Goal: Task Accomplishment & Management: Use online tool/utility

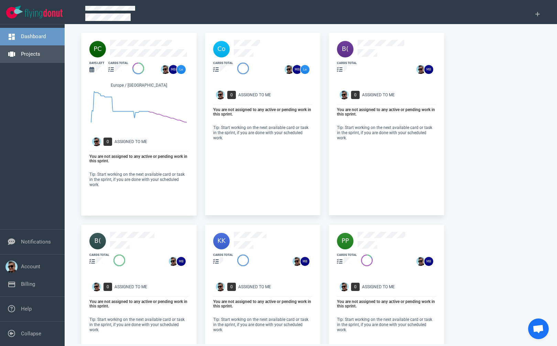
click at [34, 54] on link "Projects" at bounding box center [30, 54] width 19 height 6
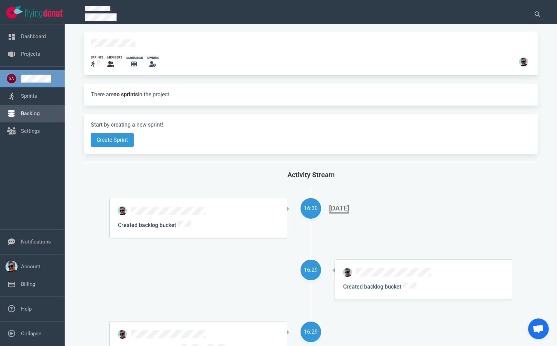
click at [34, 116] on link "Backlog" at bounding box center [30, 113] width 19 height 6
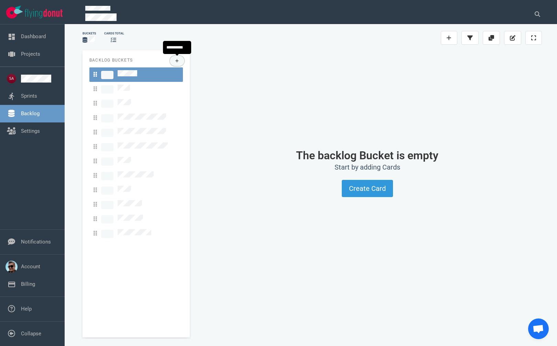
click at [175, 61] on icon at bounding box center [177, 61] width 4 height 4
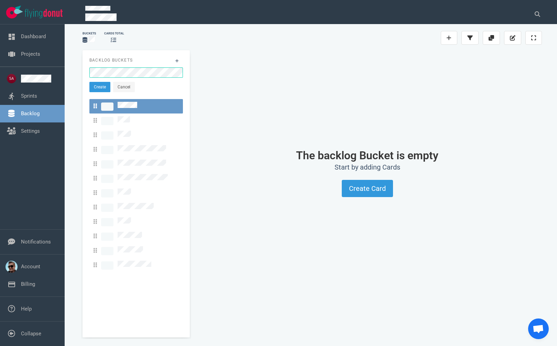
click button "Create" at bounding box center [99, 87] width 21 height 10
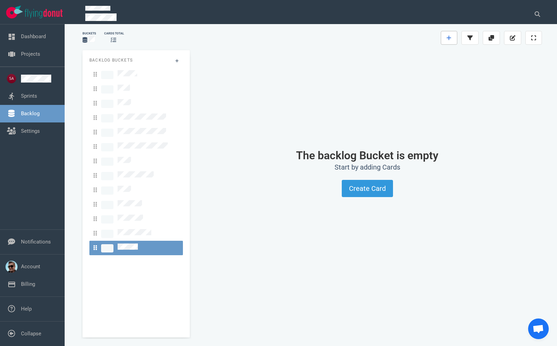
click at [448, 39] on icon at bounding box center [448, 37] width 5 height 5
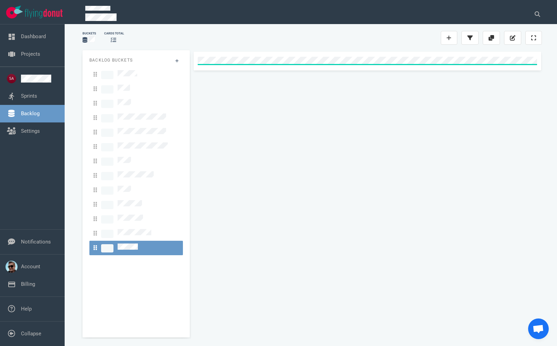
click at [320, 106] on div at bounding box center [366, 192] width 349 height 281
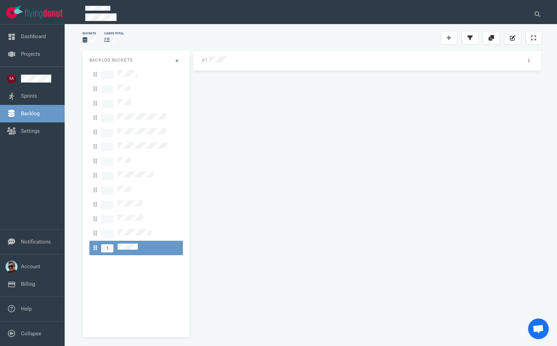
click at [242, 194] on div "#1" at bounding box center [366, 190] width 349 height 281
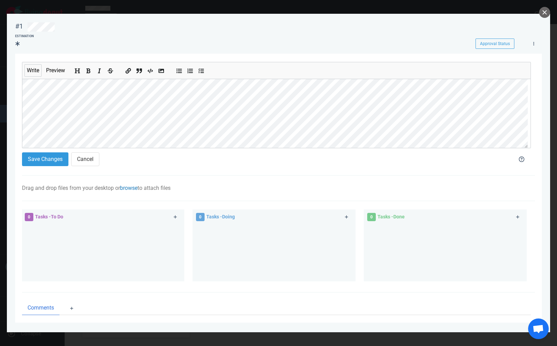
click at [135, 188] on link "browse" at bounding box center [129, 188] width 18 height 7
click at [280, 171] on div "Write Preview Save Changes Cancel" at bounding box center [278, 115] width 513 height 122
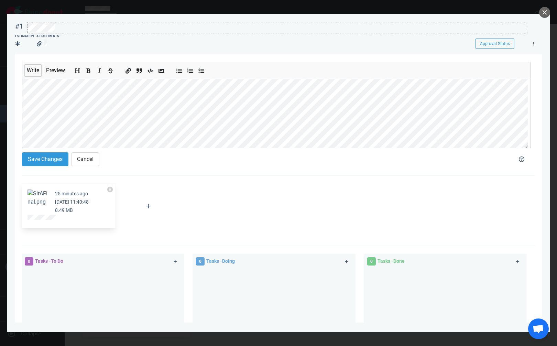
click at [74, 26] on div at bounding box center [277, 26] width 500 height 9
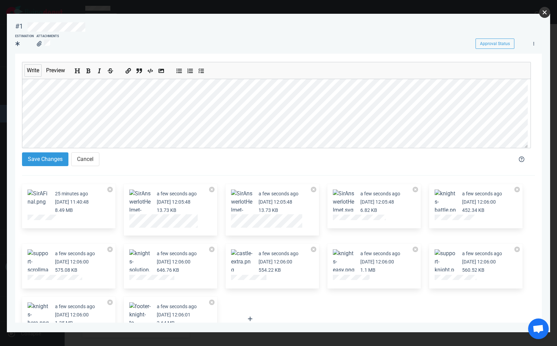
click at [545, 15] on button "close" at bounding box center [544, 12] width 11 height 11
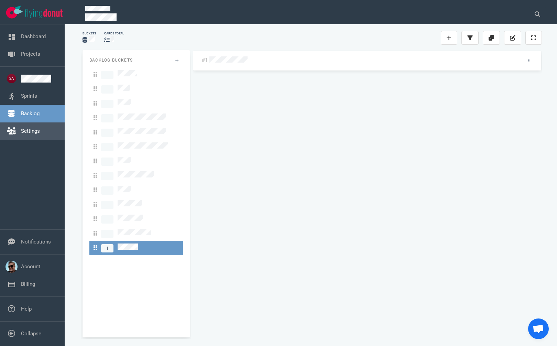
click at [22, 130] on link "Settings" at bounding box center [30, 131] width 19 height 6
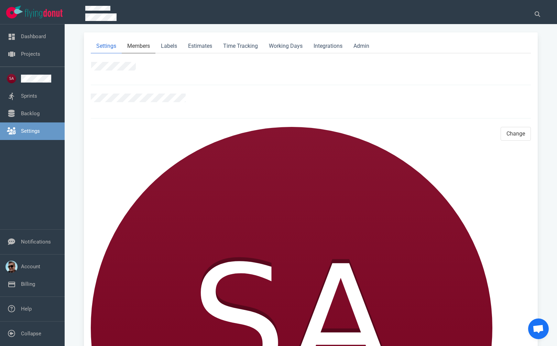
click at [144, 48] on link "Members" at bounding box center [139, 46] width 34 height 14
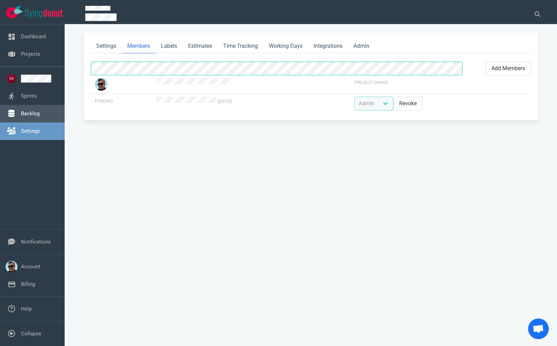
click at [26, 111] on link "Backlog" at bounding box center [30, 113] width 19 height 6
